Goal: Find specific page/section: Find specific page/section

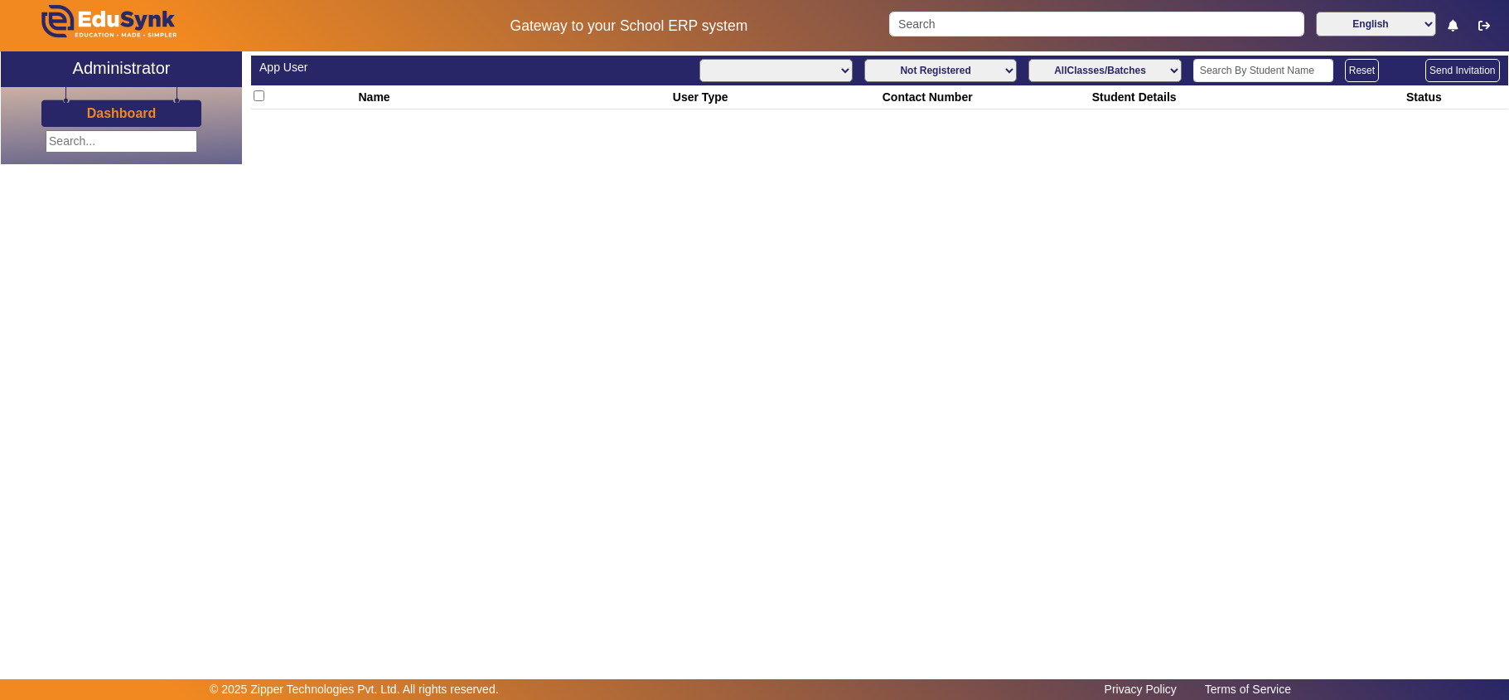
select select
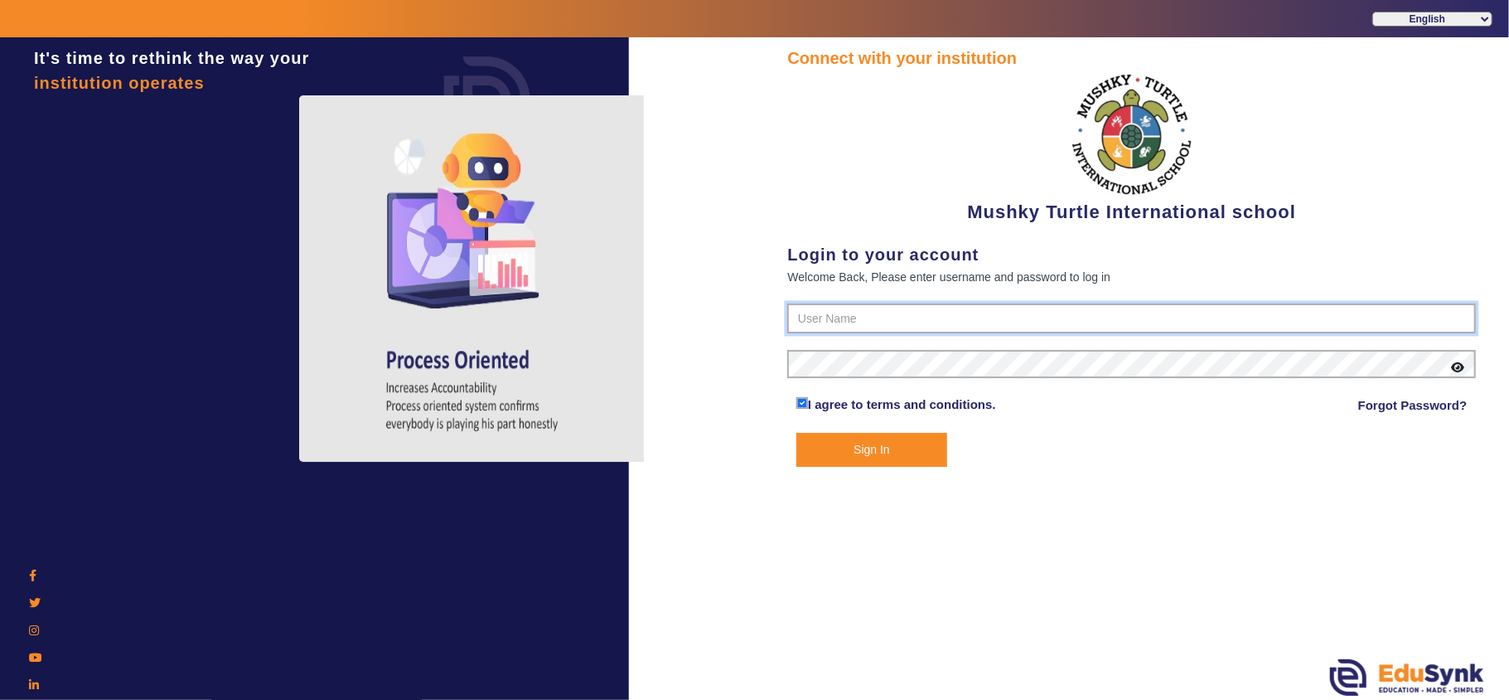
type input "9950605811"
click at [844, 448] on button "Sign In" at bounding box center [871, 450] width 151 height 34
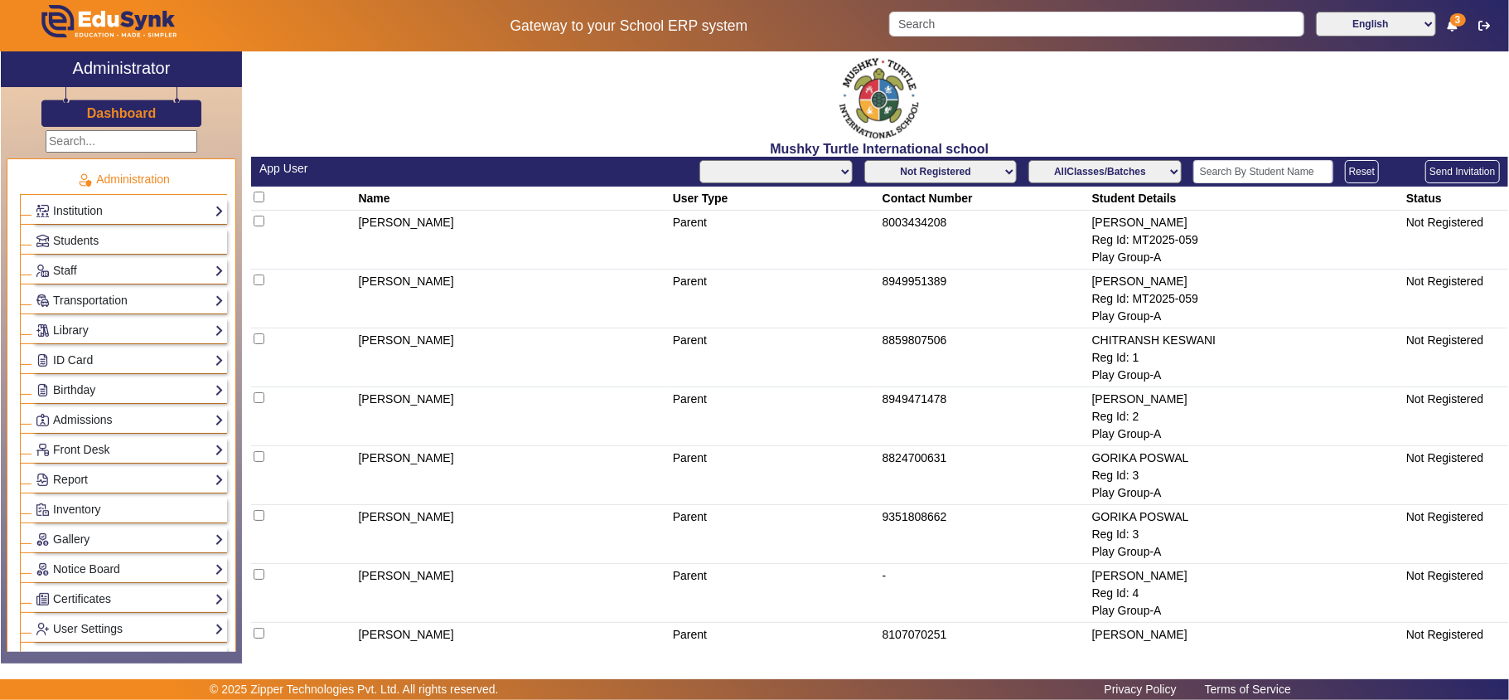
select select "All"
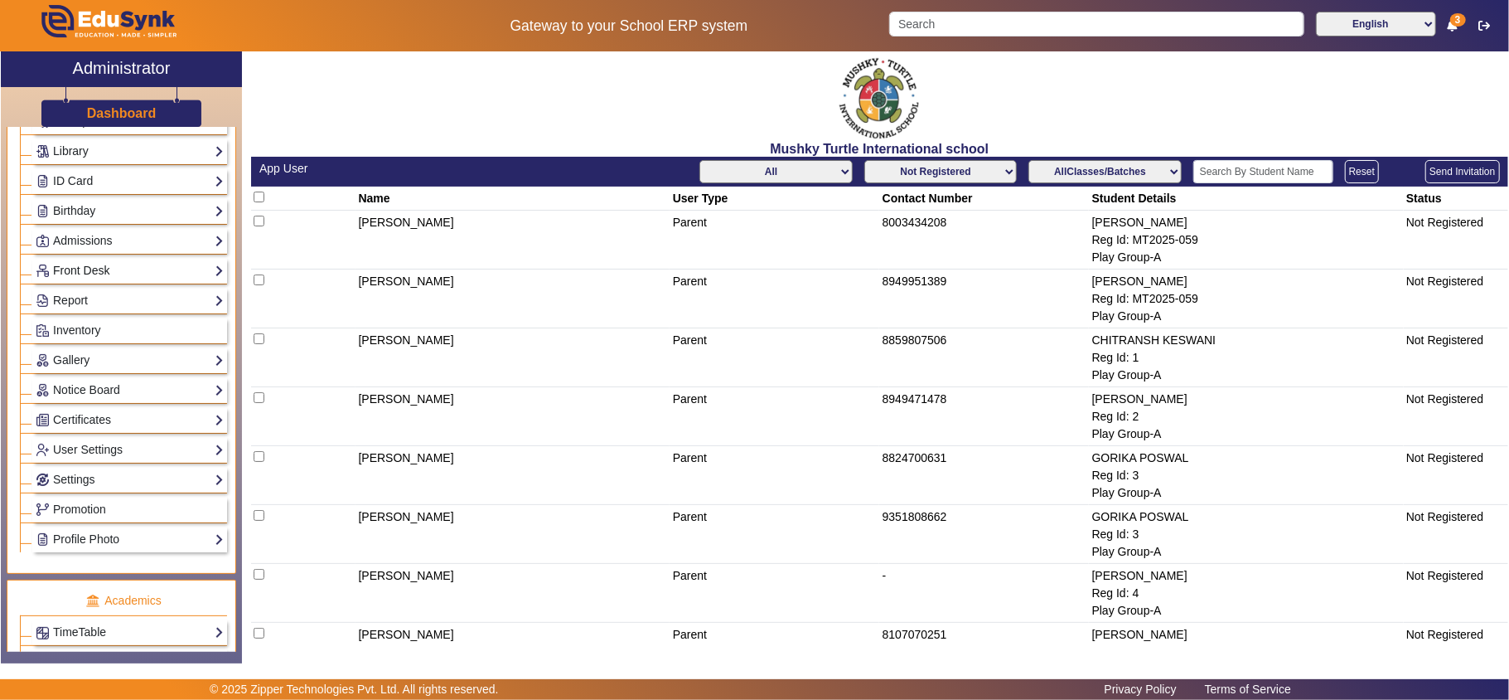
scroll to position [368, 0]
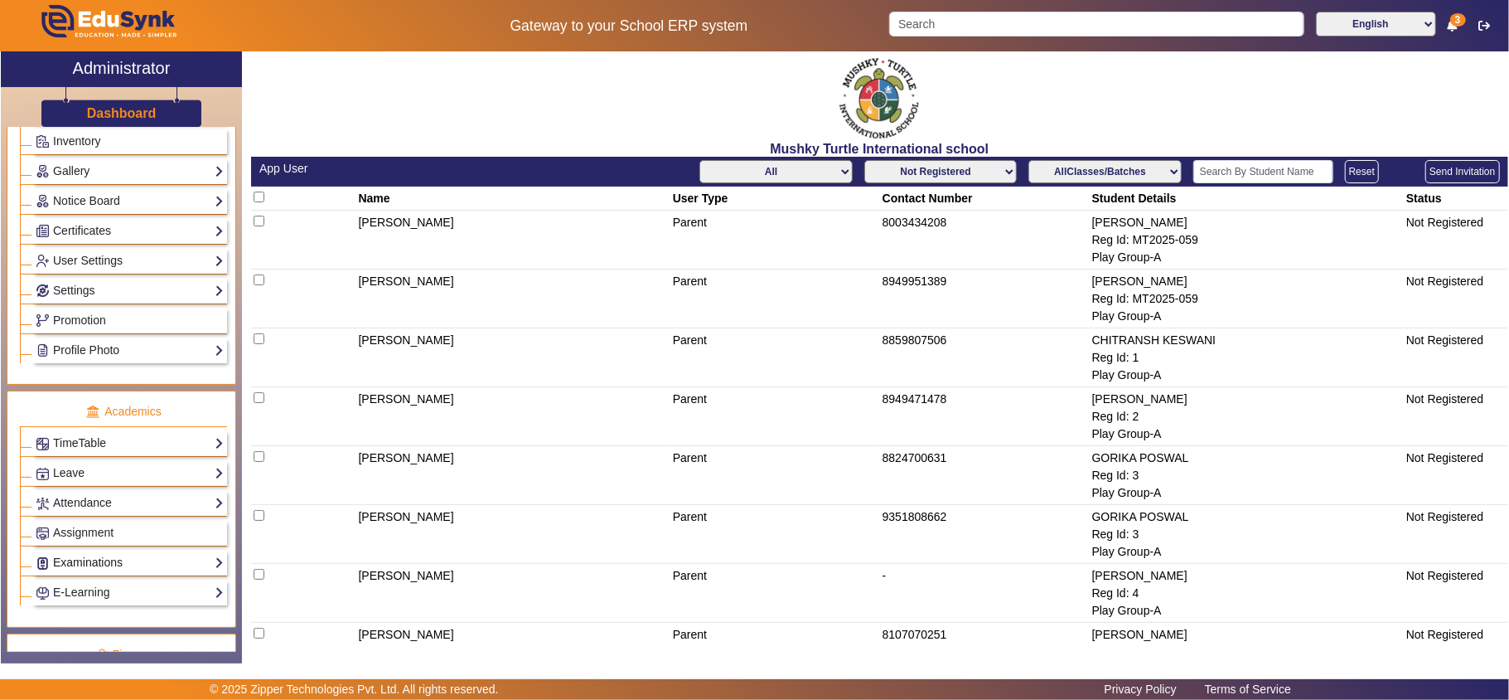
click at [103, 572] on link "Examinations" at bounding box center [130, 562] width 188 height 19
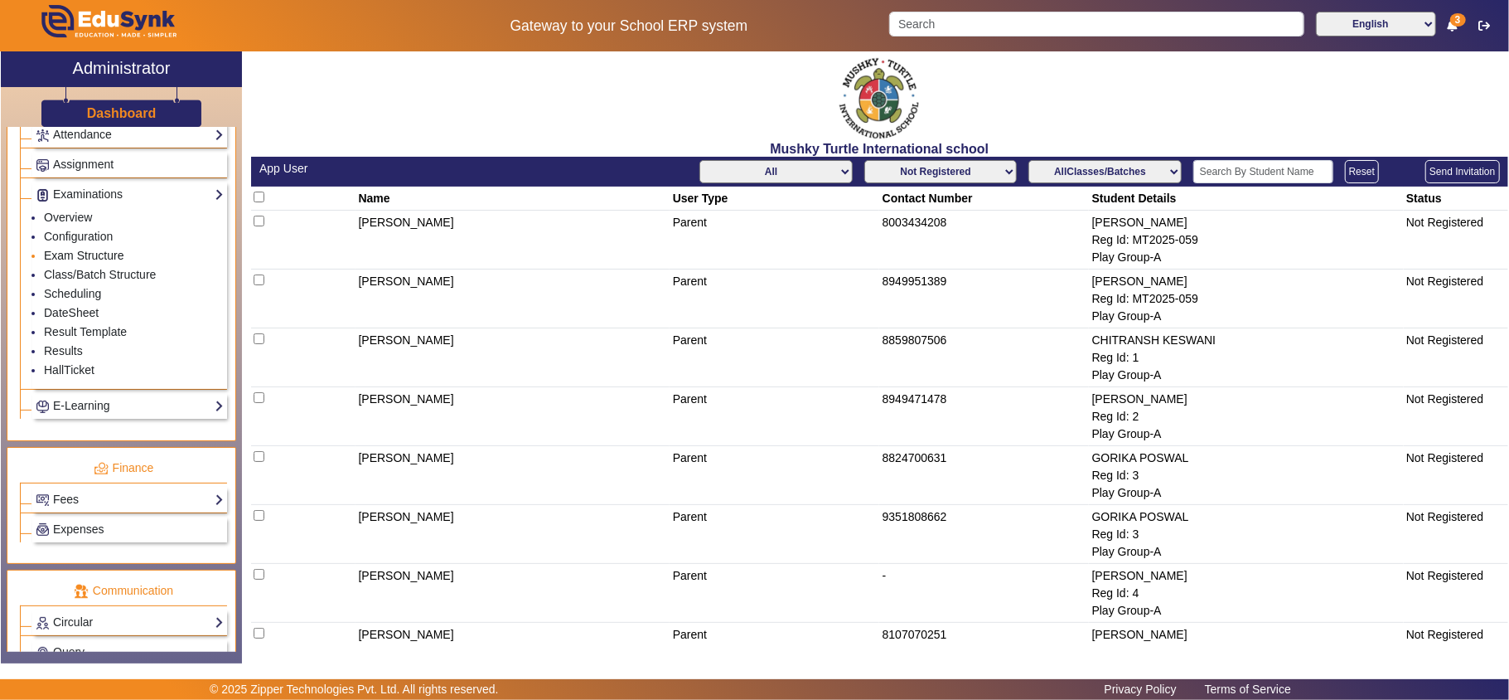
scroll to position [737, 0]
click at [58, 337] on link "Result Template" at bounding box center [85, 330] width 83 height 13
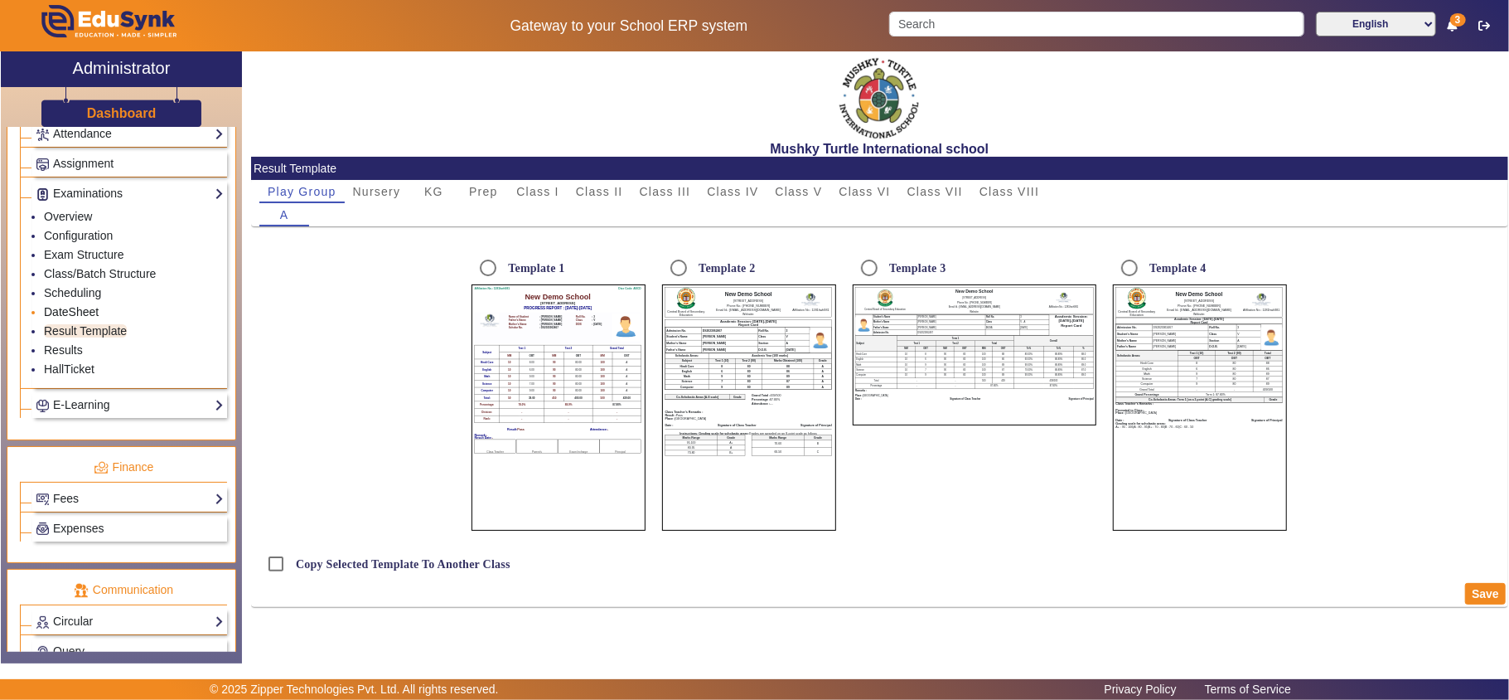
click at [70, 318] on link "DateSheet" at bounding box center [71, 311] width 55 height 13
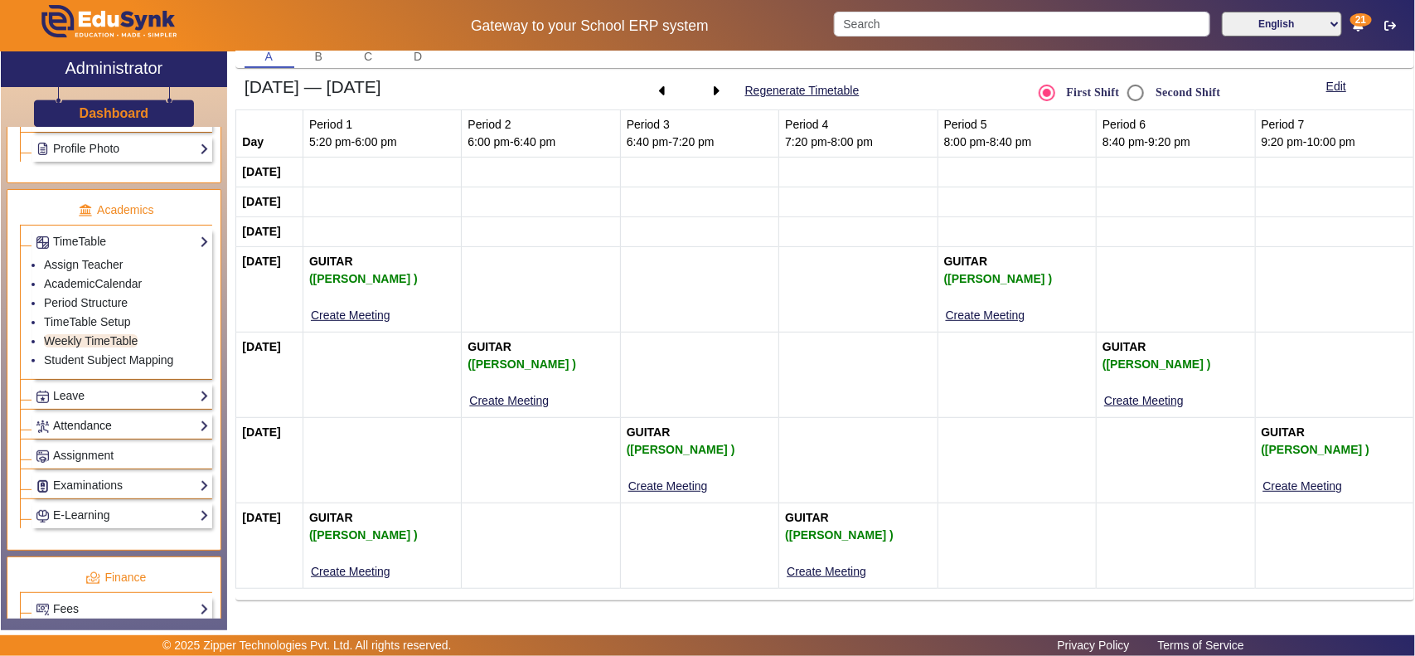
scroll to position [742, 0]
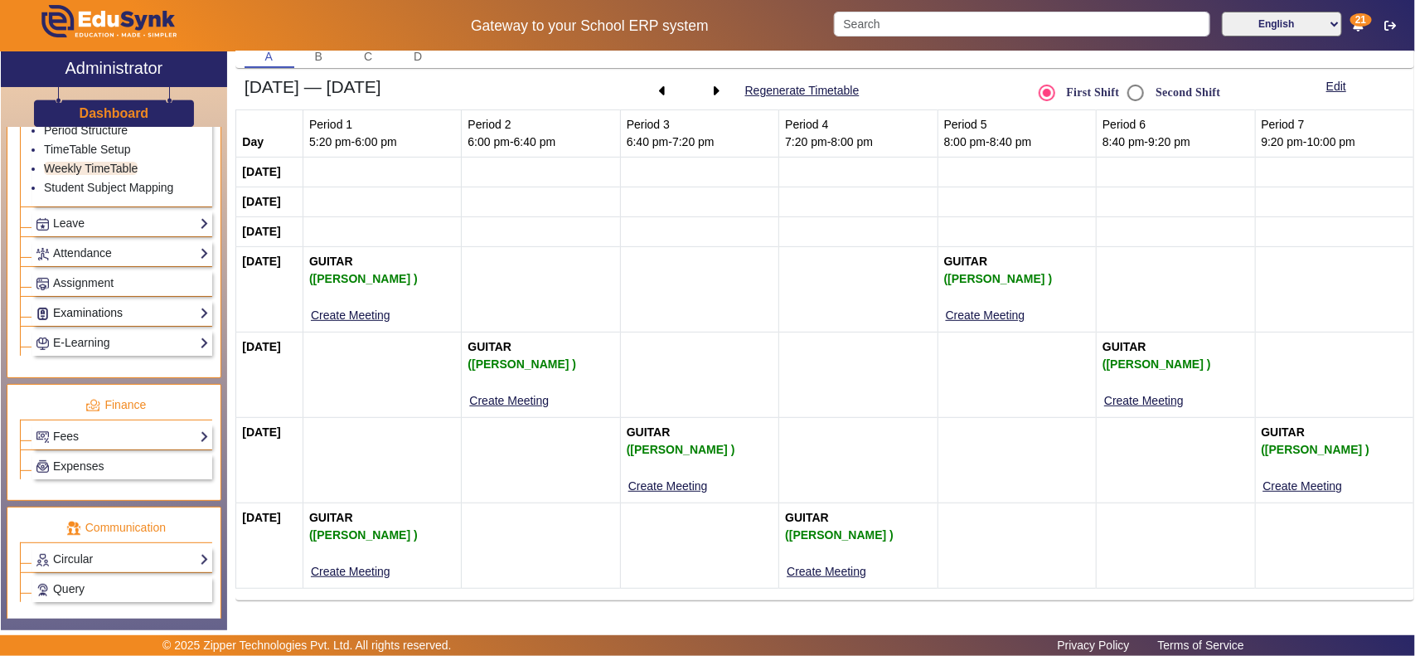
click at [91, 315] on link "Examinations" at bounding box center [122, 312] width 173 height 19
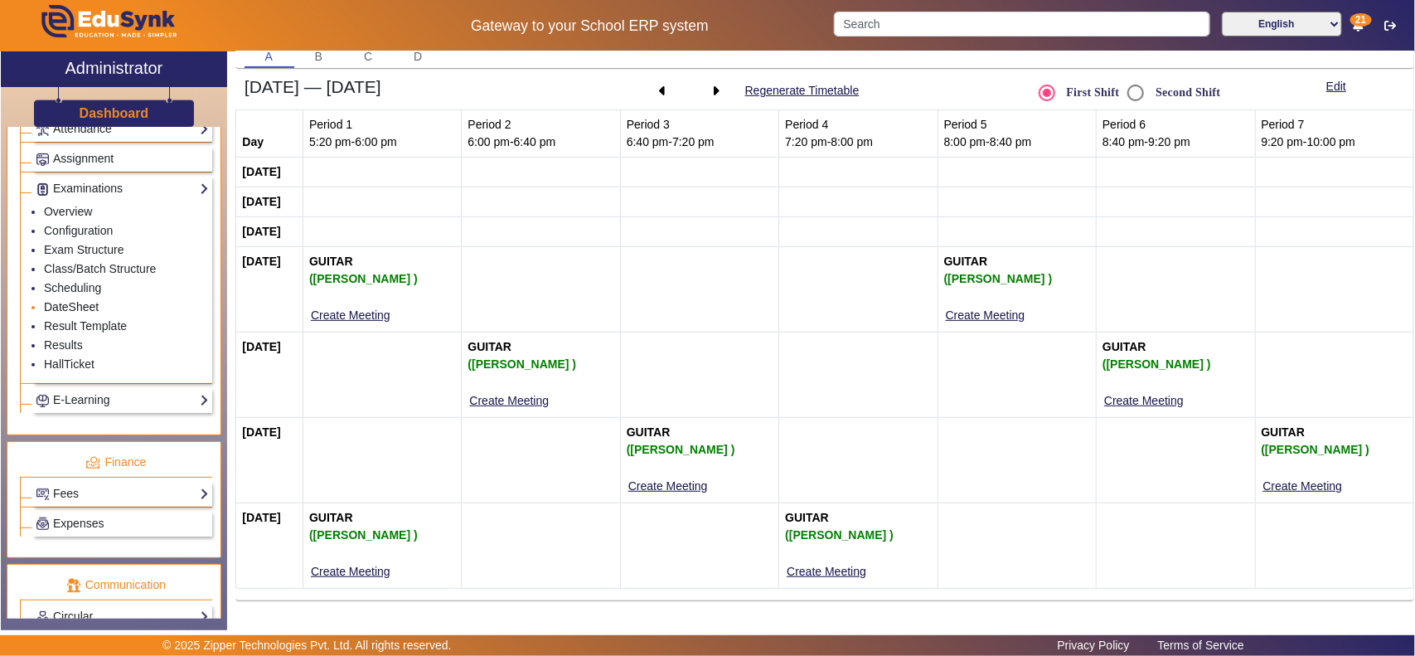
click at [77, 313] on link "DateSheet" at bounding box center [71, 306] width 55 height 13
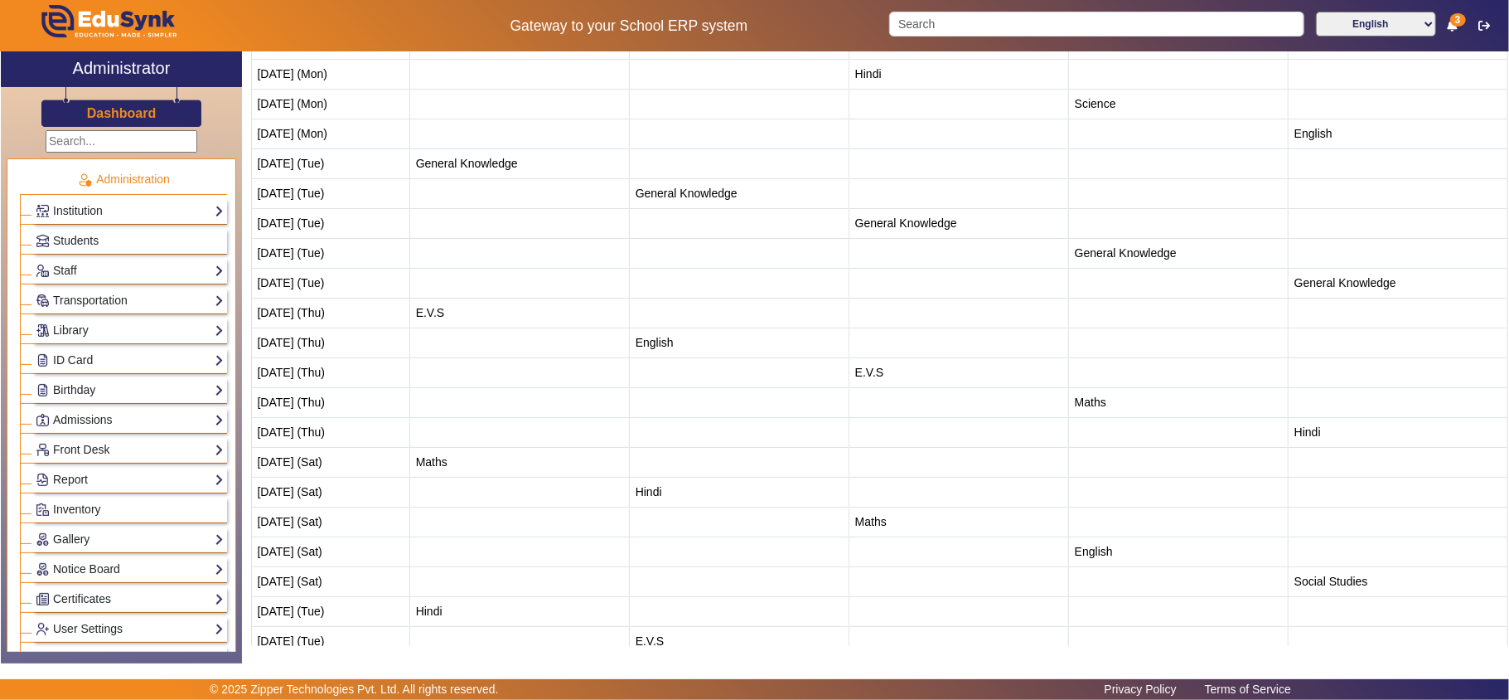
scroll to position [184, 0]
